Goal: Check status: Check status

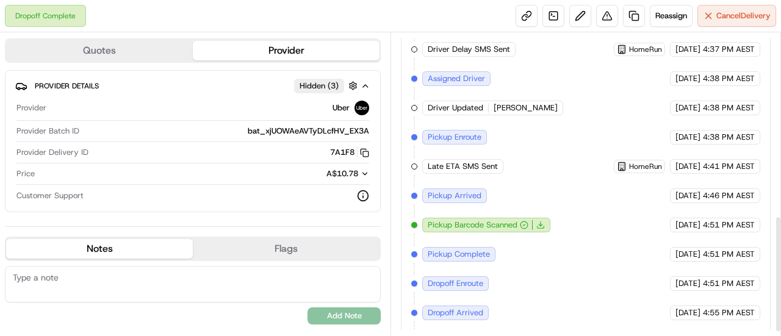
scroll to position [481, 0]
